Goal: Use online tool/utility: Utilize a website feature to perform a specific function

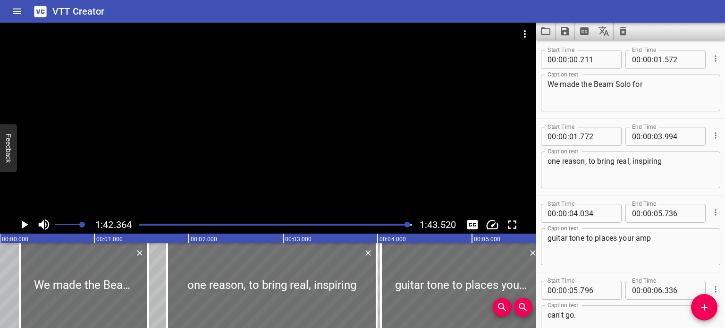
scroll to position [4063, 0]
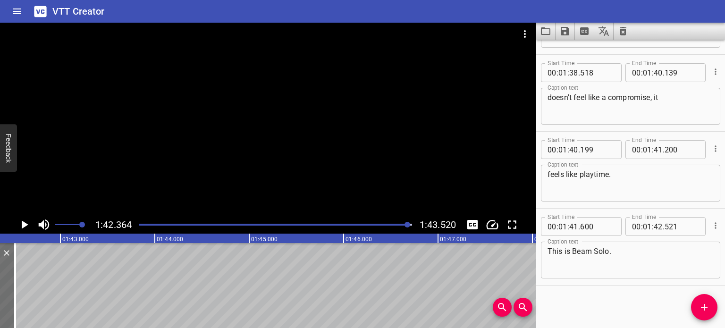
click at [623, 34] on icon "Clear captions" at bounding box center [623, 31] width 7 height 8
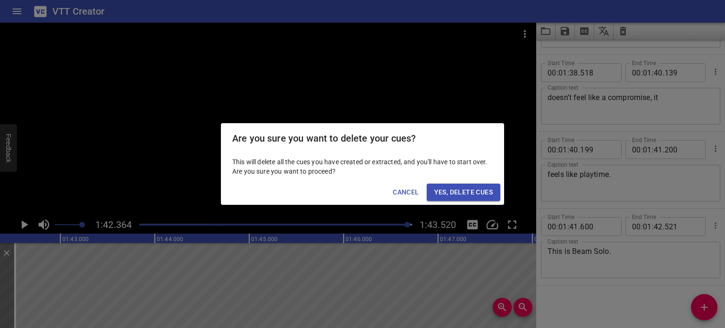
click at [486, 192] on span "Yes, Delete Cues" at bounding box center [463, 192] width 59 height 12
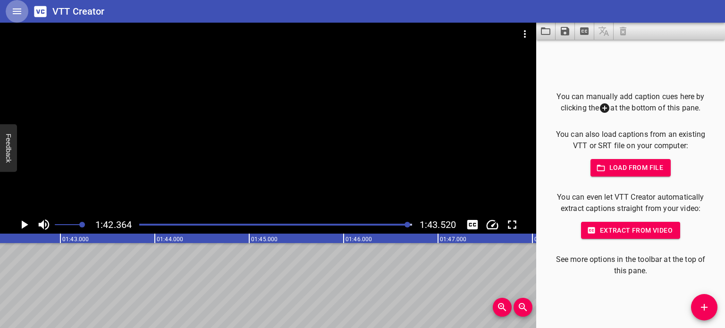
click at [15, 16] on icon "Home" at bounding box center [16, 11] width 11 height 11
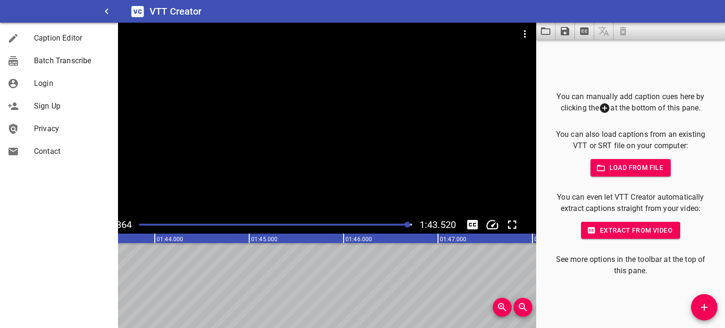
click at [227, 69] on div at bounding box center [268, 46] width 536 height 47
click at [249, 88] on div at bounding box center [268, 119] width 536 height 193
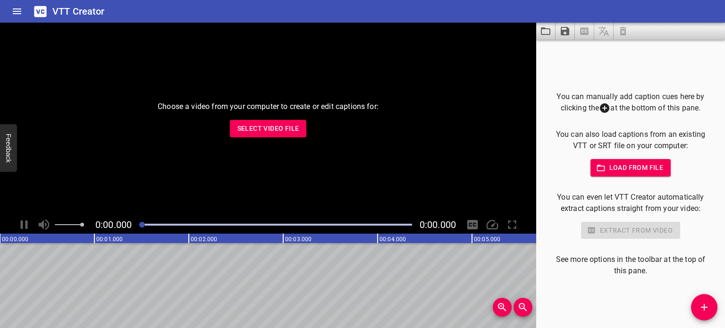
click at [289, 107] on p "Choose a video from your computer to create or edit captions for:" at bounding box center [268, 106] width 221 height 11
click at [295, 127] on span "Select Video File" at bounding box center [268, 129] width 62 height 12
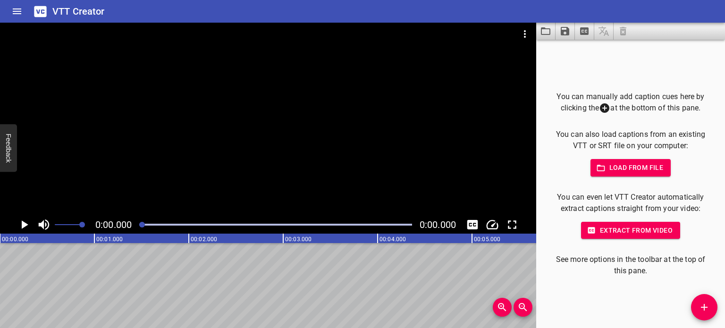
click at [606, 171] on span "Load from file" at bounding box center [631, 168] width 66 height 12
click at [627, 162] on span "Load from file" at bounding box center [631, 168] width 66 height 12
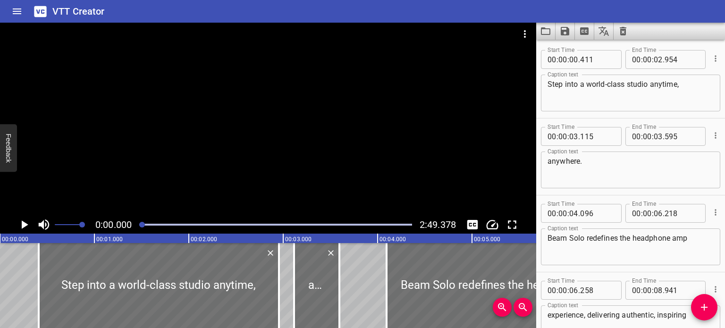
click at [19, 226] on icon "Play/Pause" at bounding box center [24, 225] width 14 height 14
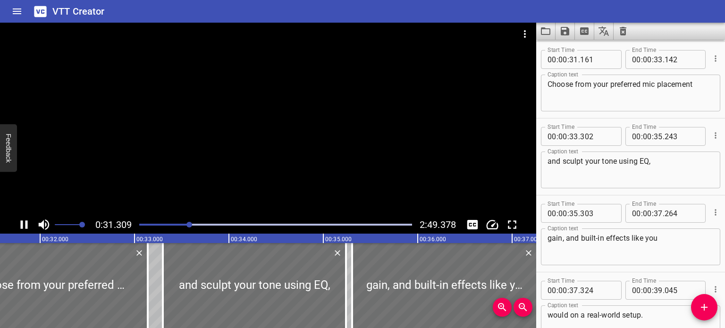
click at [260, 138] on div at bounding box center [268, 119] width 536 height 193
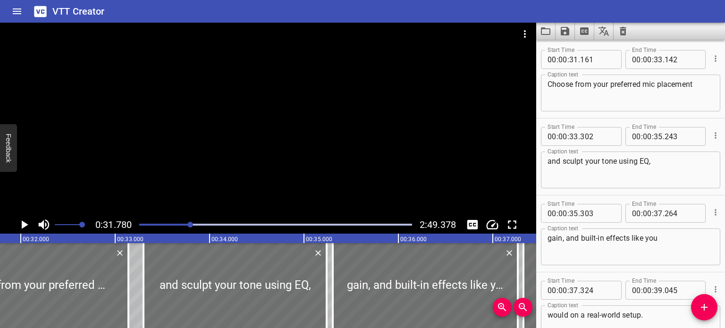
click at [255, 134] on div at bounding box center [268, 119] width 536 height 193
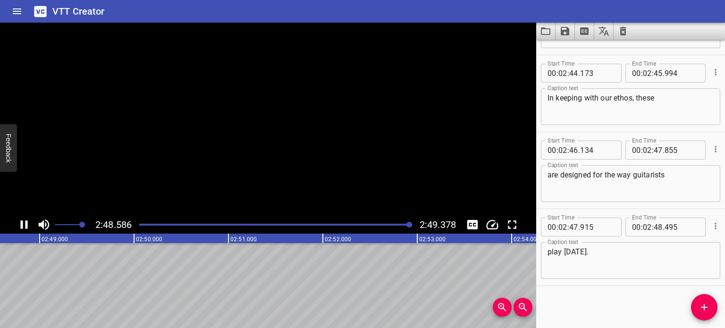
click at [22, 221] on icon "Play/Pause" at bounding box center [24, 224] width 7 height 8
